Goal: Task Accomplishment & Management: Manage account settings

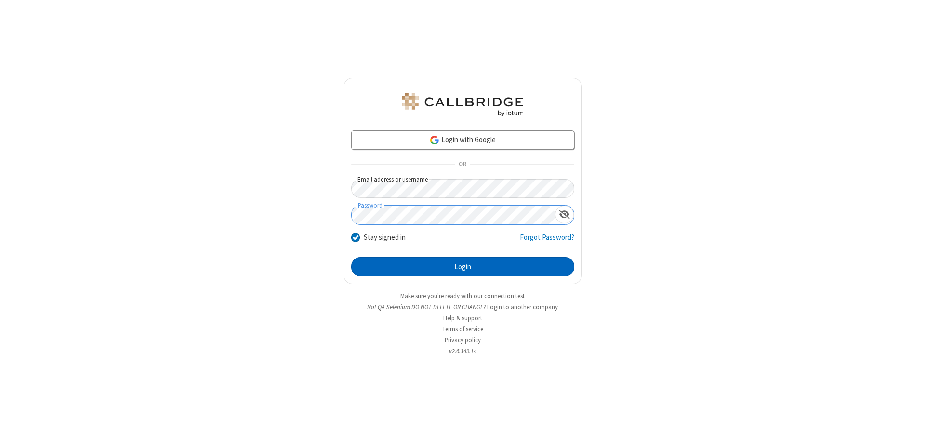
click at [462, 267] on button "Login" at bounding box center [462, 266] width 223 height 19
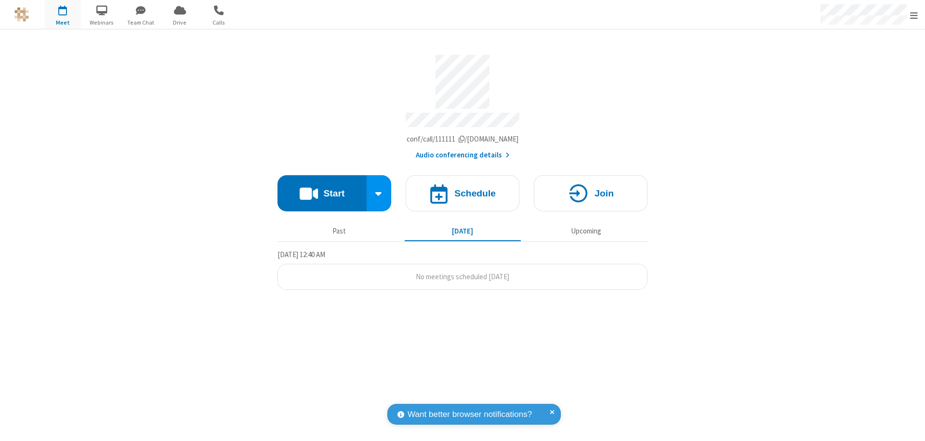
click at [914, 15] on span "Open menu" at bounding box center [914, 16] width 8 height 10
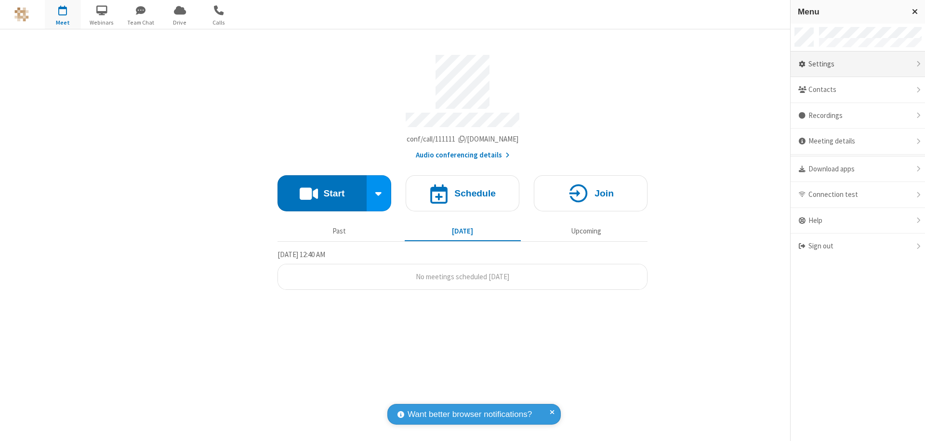
click at [857, 64] on div "Settings" at bounding box center [857, 65] width 134 height 26
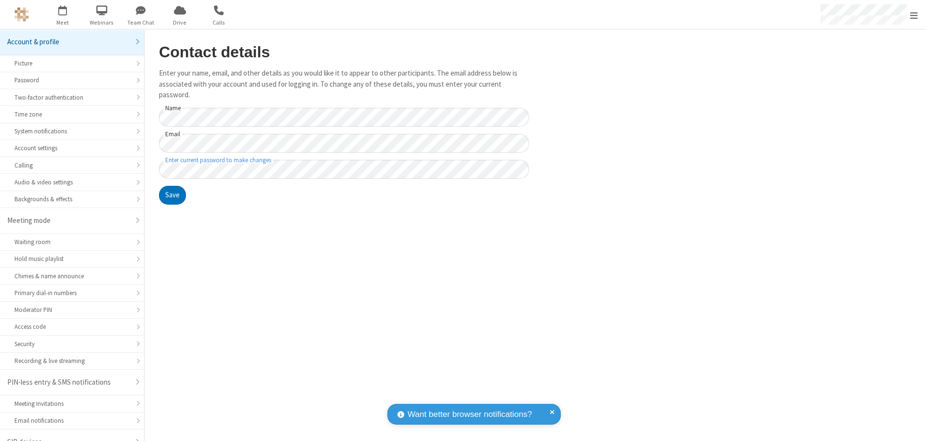
scroll to position [13, 0]
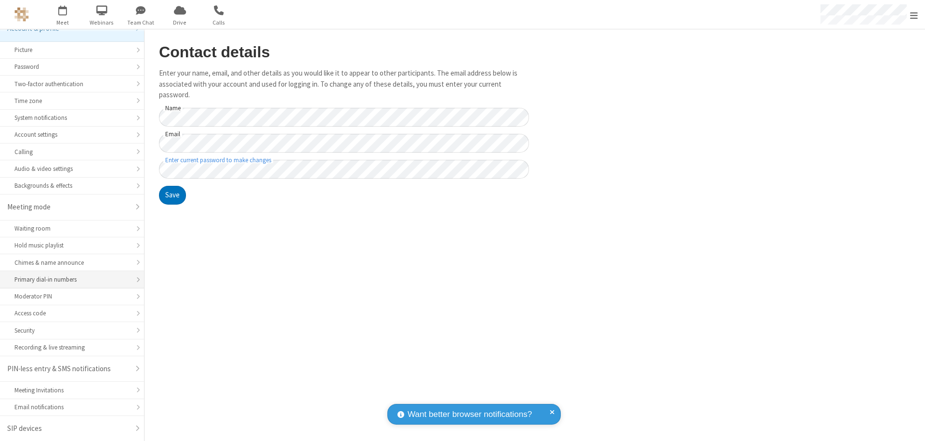
click at [68, 280] on div "Primary dial-in numbers" at bounding box center [71, 279] width 115 height 9
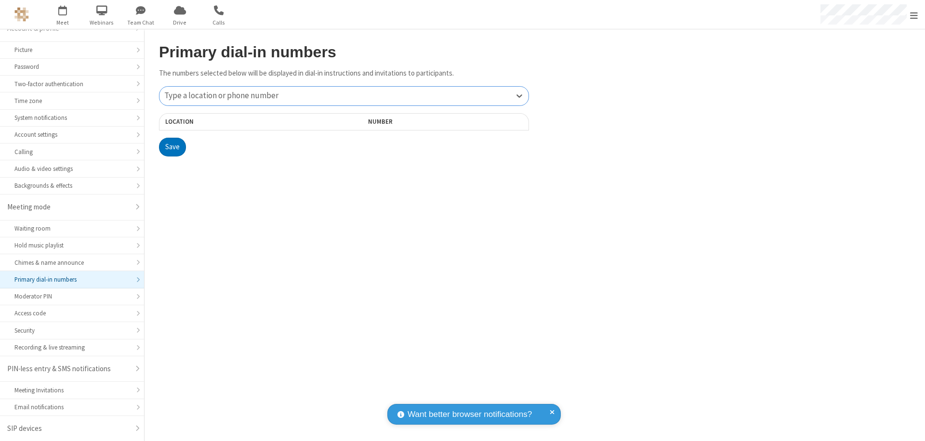
click at [344, 96] on div "Type a location or phone number" at bounding box center [343, 96] width 369 height 19
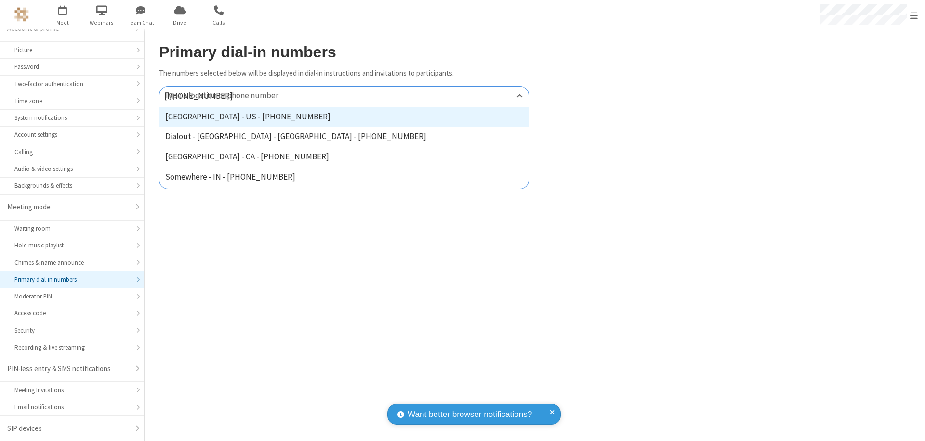
type input "[PHONE_NUMBER]"
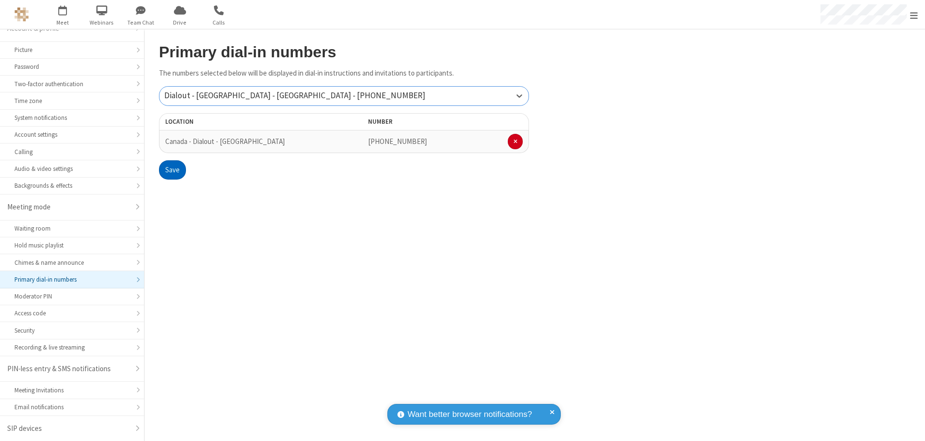
click at [172, 170] on button "Save" at bounding box center [172, 169] width 27 height 19
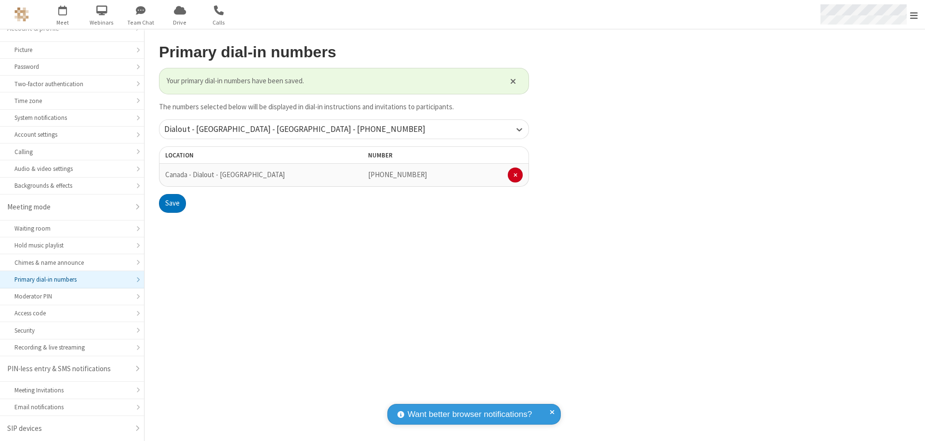
click at [914, 15] on span "Open menu" at bounding box center [914, 16] width 8 height 10
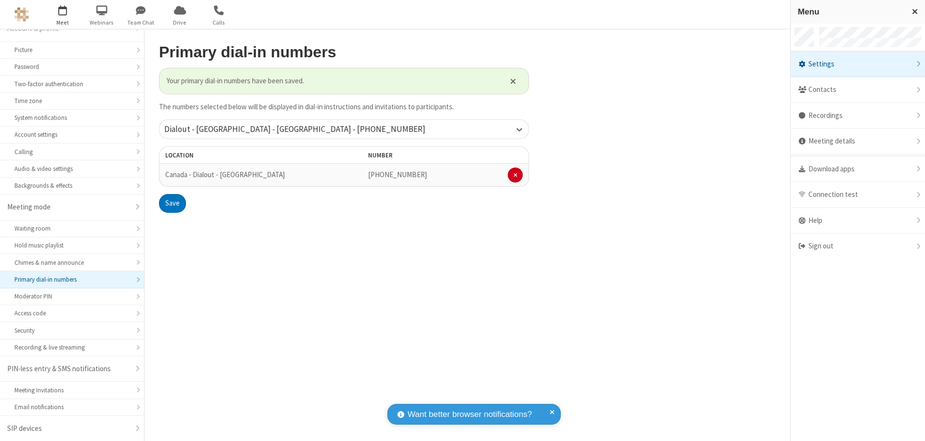
click at [63, 14] on span "button" at bounding box center [63, 10] width 36 height 16
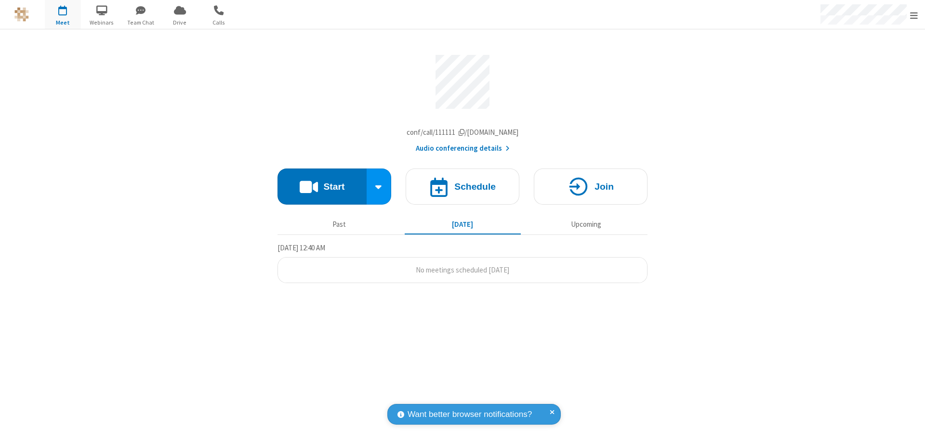
click at [462, 151] on button "Audio conferencing details" at bounding box center [463, 148] width 94 height 11
